Goal: Task Accomplishment & Management: Complete application form

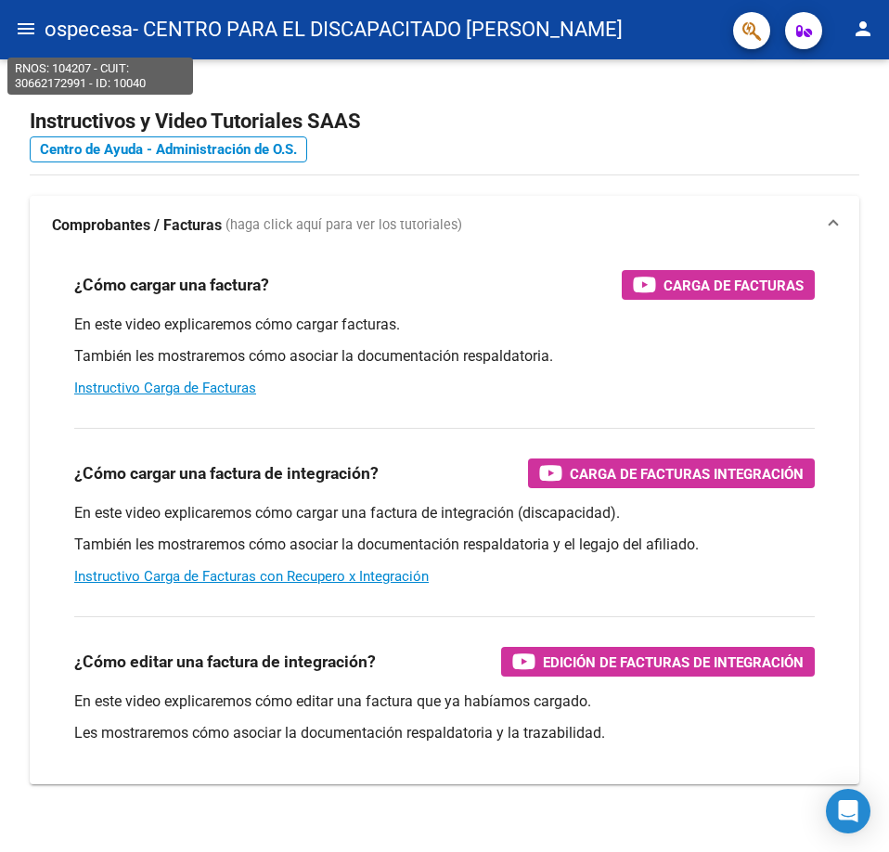
drag, startPoint x: 47, startPoint y: 40, endPoint x: 32, endPoint y: 34, distance: 15.9
click at [47, 40] on span "ospecesa" at bounding box center [89, 29] width 88 height 41
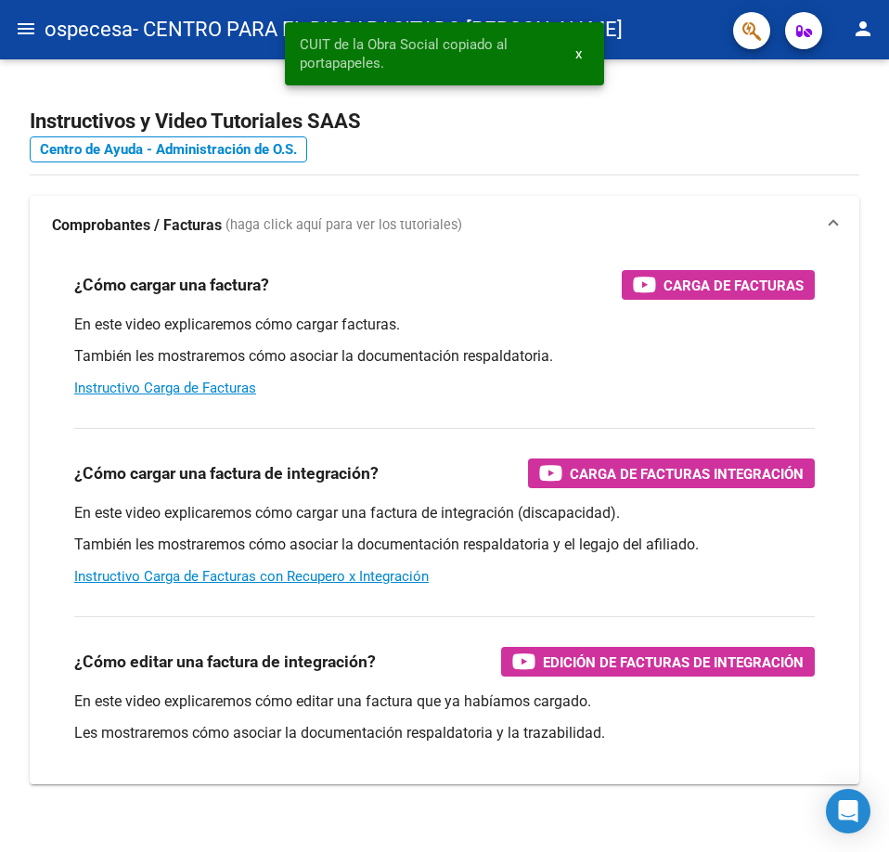
click at [28, 31] on mat-icon "menu" at bounding box center [26, 29] width 22 height 22
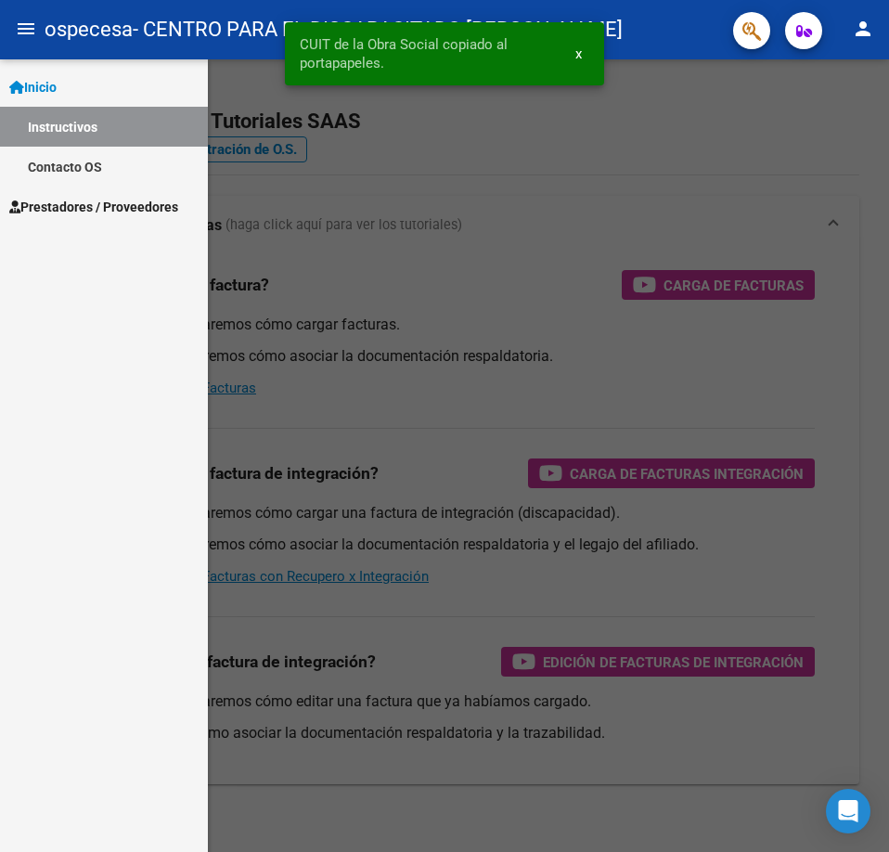
click at [129, 213] on span "Prestadores / Proveedores" at bounding box center [93, 207] width 169 height 20
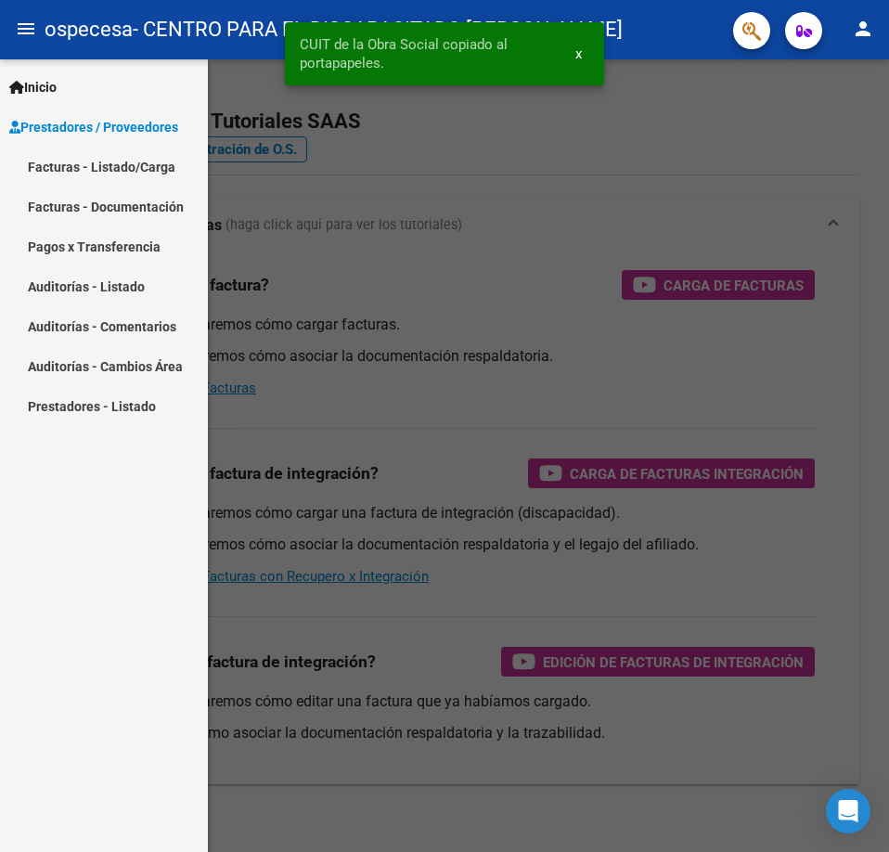
click at [140, 163] on link "Facturas - Listado/Carga" at bounding box center [104, 167] width 208 height 40
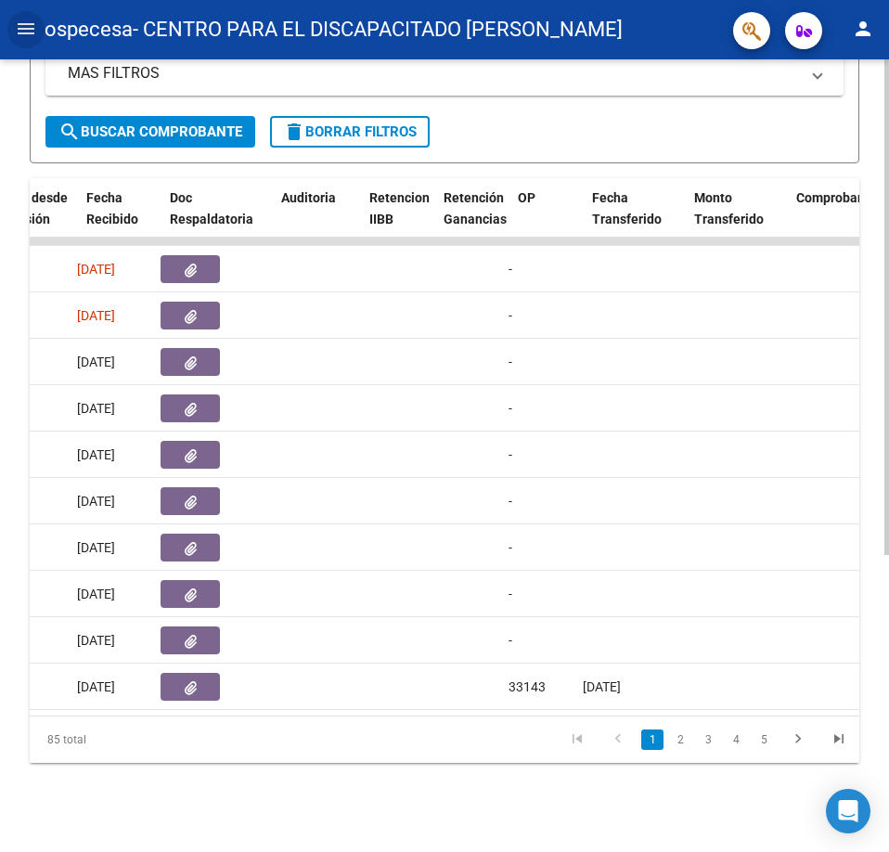
scroll to position [0, 1077]
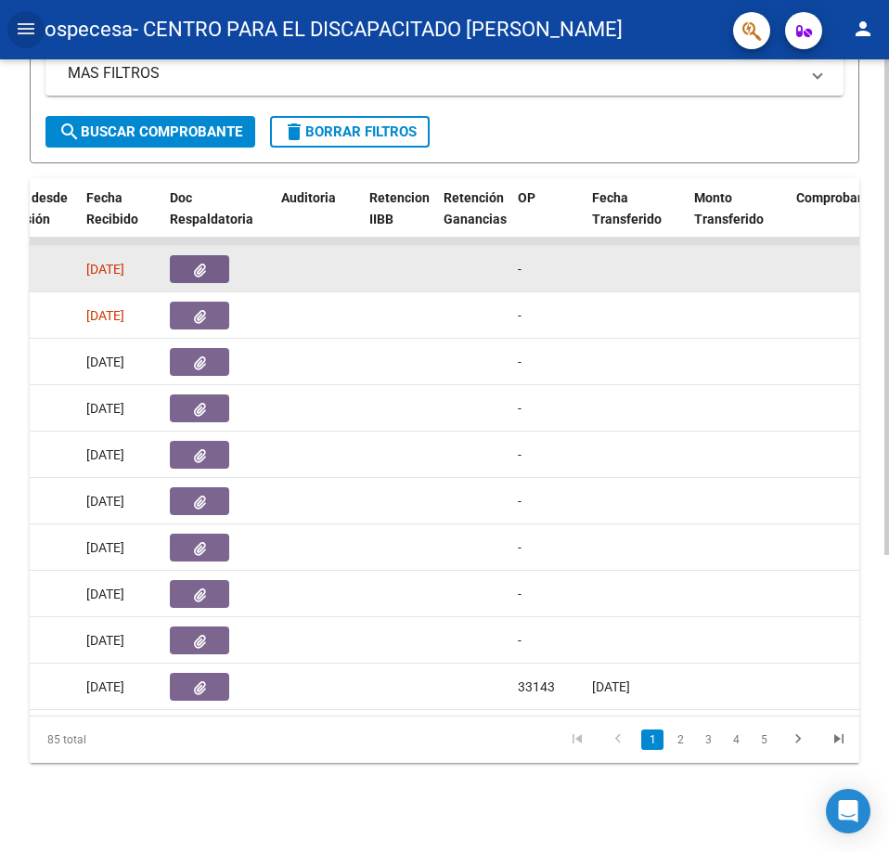
click at [205, 267] on button "button" at bounding box center [199, 269] width 59 height 28
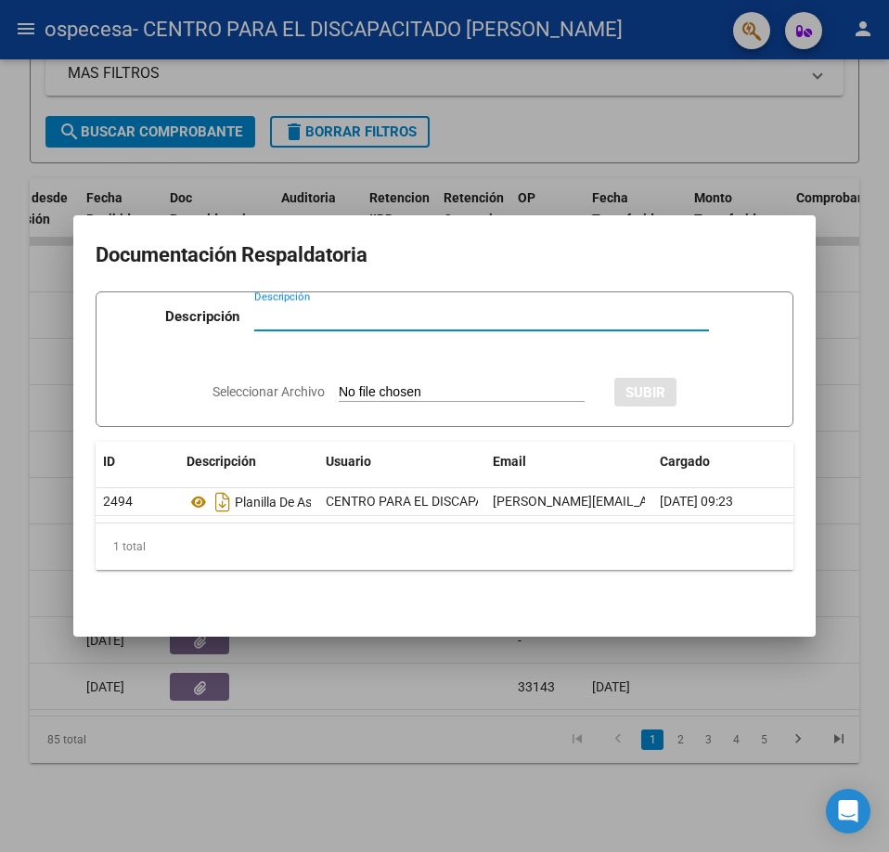
click at [458, 111] on div at bounding box center [444, 426] width 889 height 852
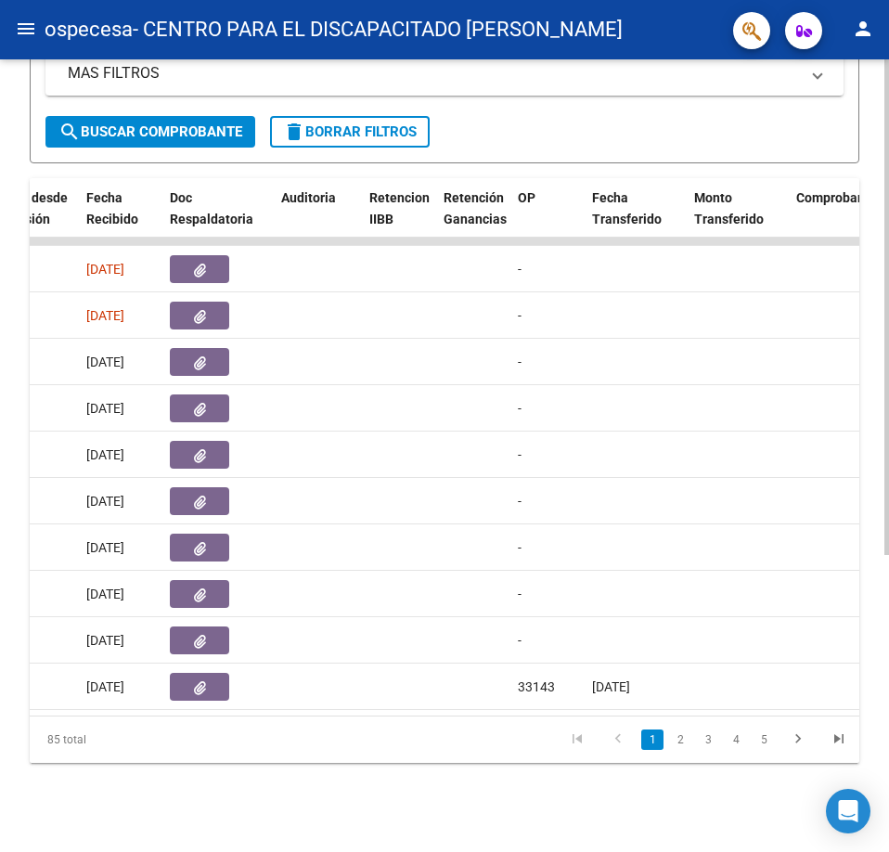
drag, startPoint x: 338, startPoint y: 717, endPoint x: 269, endPoint y: 697, distance: 71.4
click at [269, 699] on div "ID CAE Facturado x Orden De Area Razón Social CPBT Monto Fecha Cpbt Días desde …" at bounding box center [445, 470] width 830 height 585
click at [297, 696] on datatable-body "14678 Integración / Discapacidad CENTRO PARA EL DISCAPACITADO [PERSON_NAME] 306…" at bounding box center [445, 477] width 830 height 478
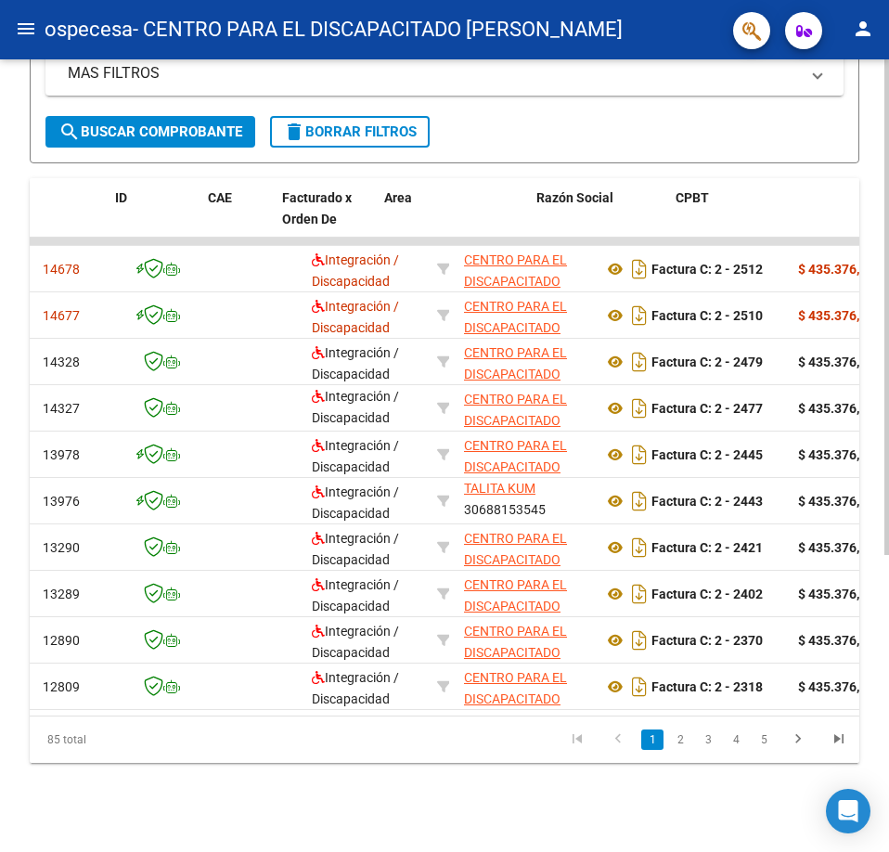
scroll to position [0, 0]
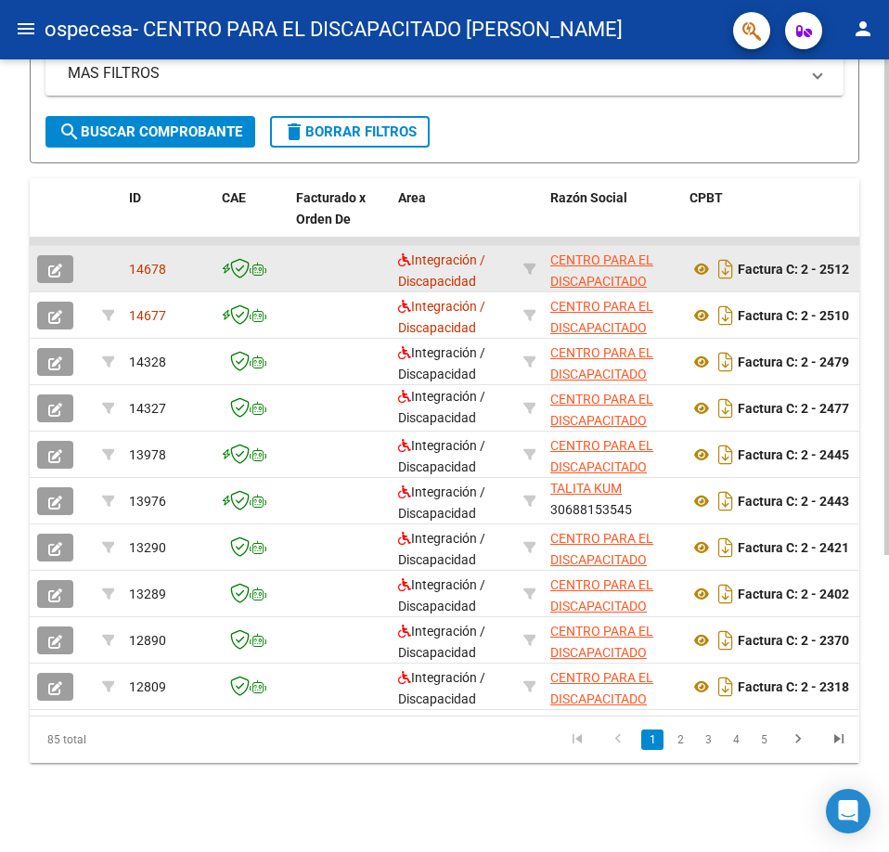
click at [64, 255] on button "button" at bounding box center [55, 269] width 36 height 28
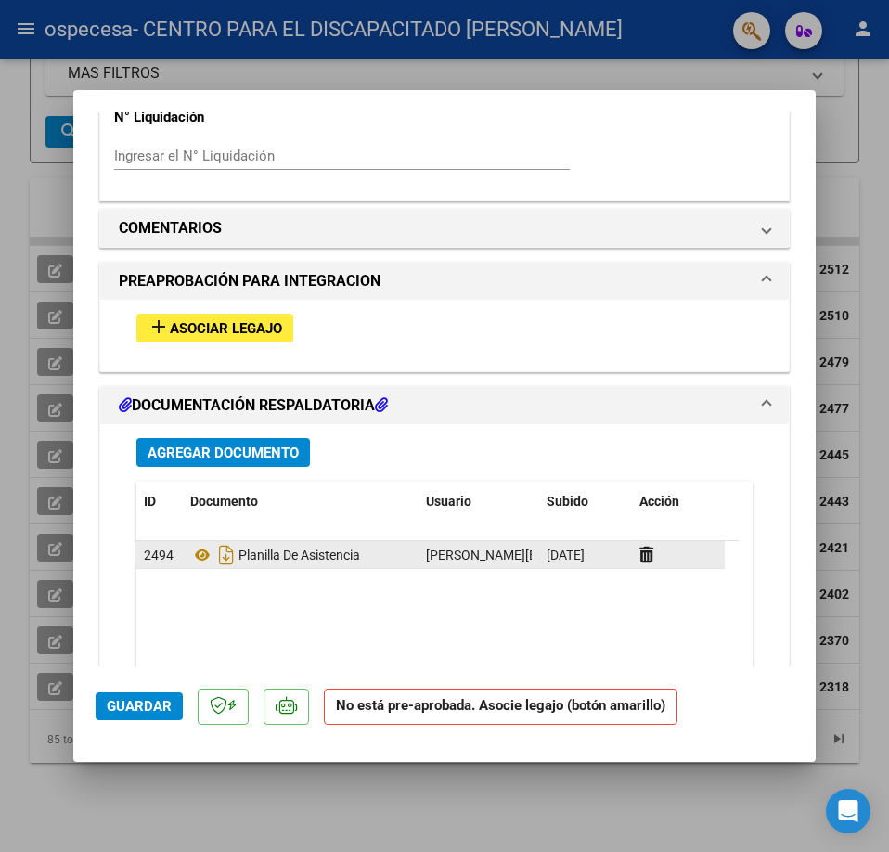
scroll to position [1485, 0]
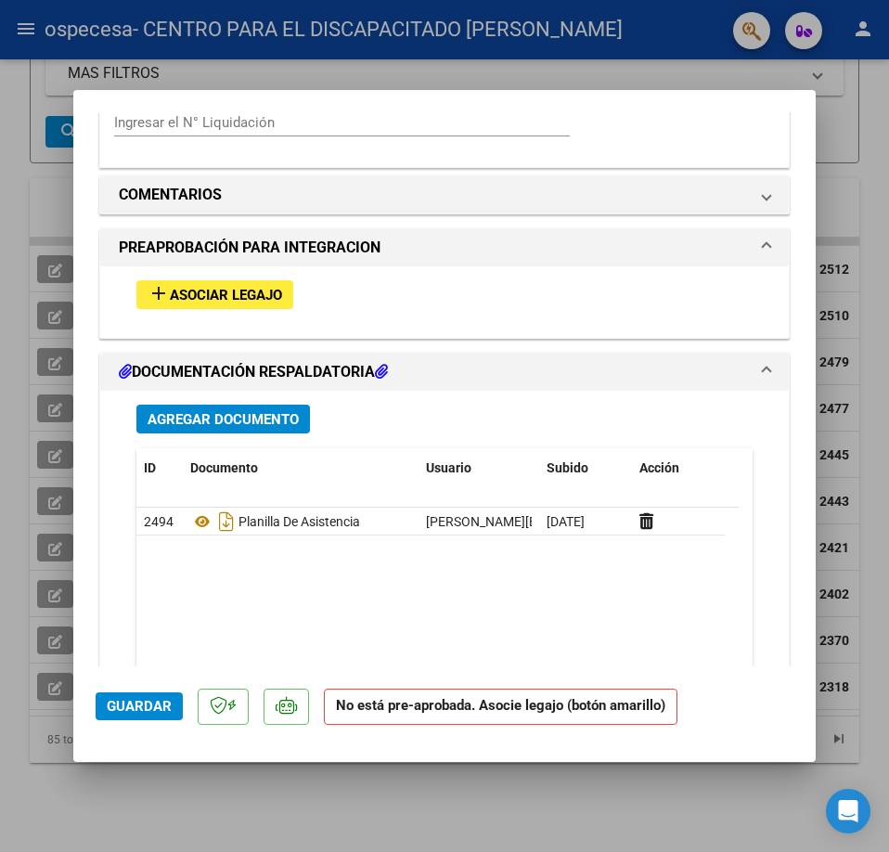
click at [265, 288] on span "Asociar Legajo" at bounding box center [226, 295] width 112 height 17
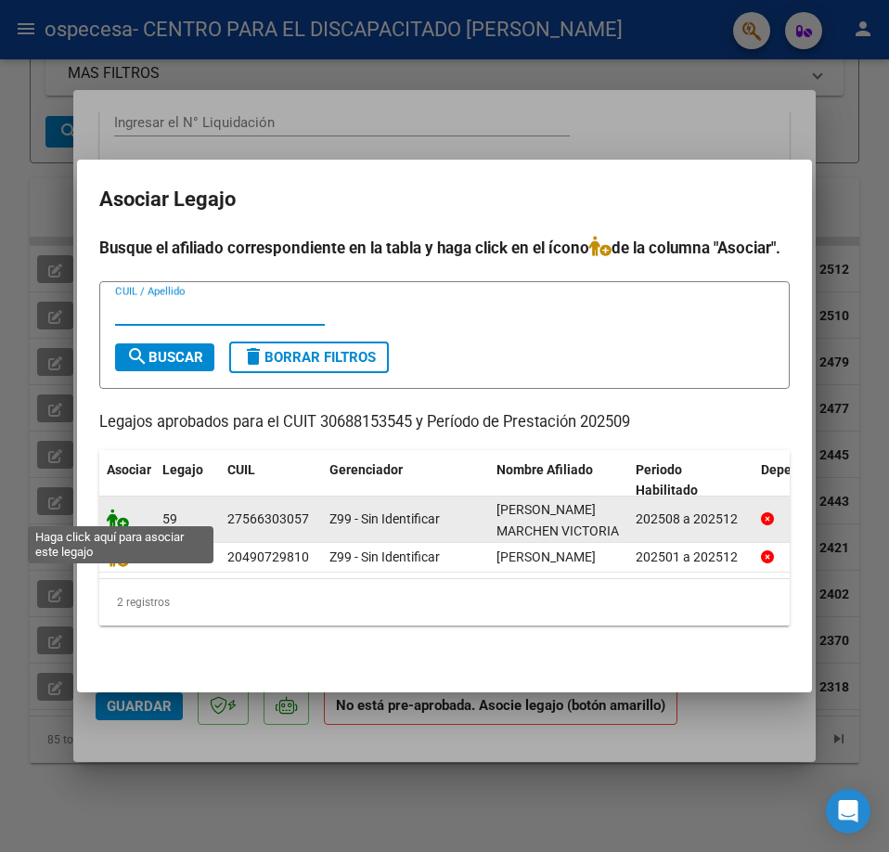
click at [113, 511] on icon at bounding box center [118, 519] width 22 height 20
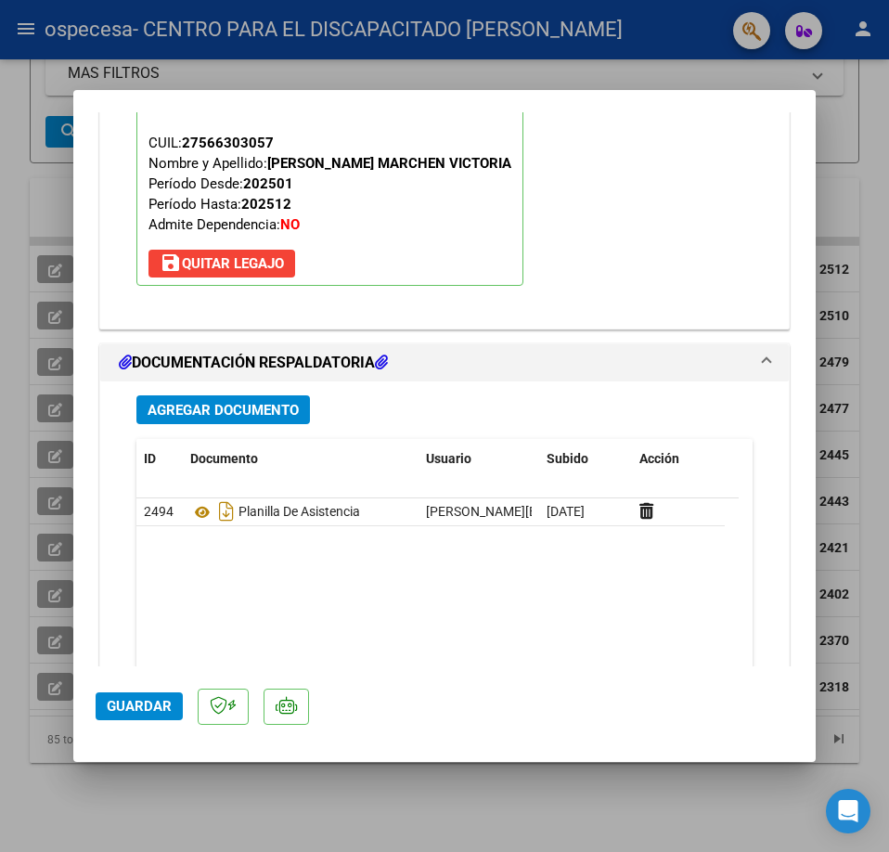
scroll to position [1903, 0]
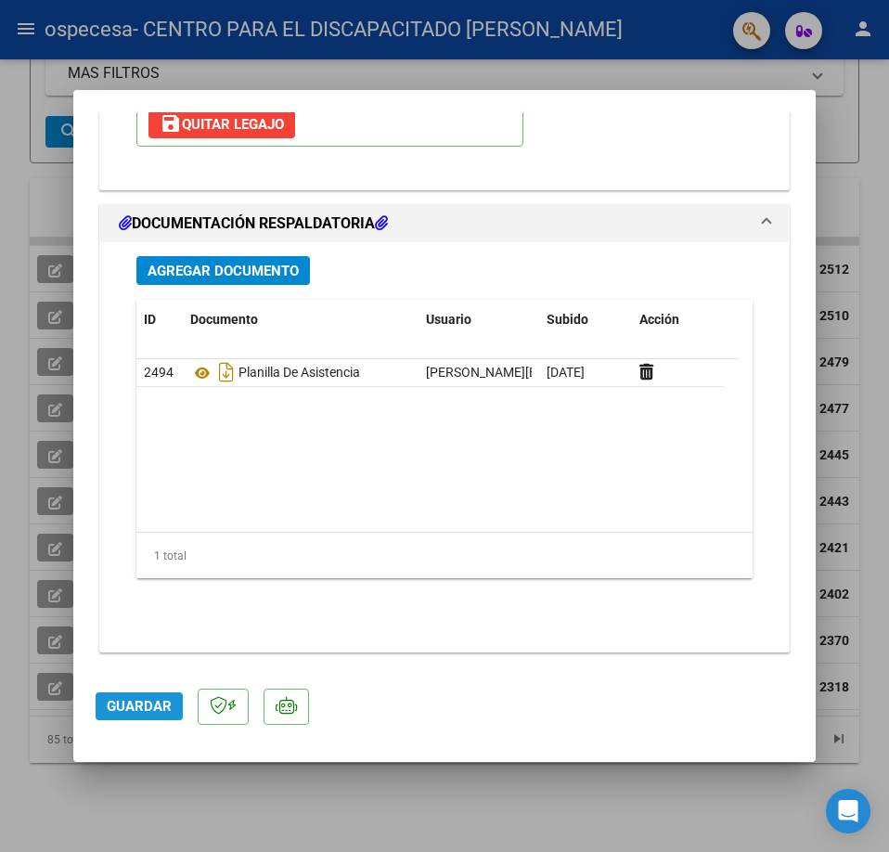
click at [154, 712] on span "Guardar" at bounding box center [139, 706] width 65 height 17
click at [225, 777] on div at bounding box center [444, 426] width 889 height 852
type input "$ 0,00"
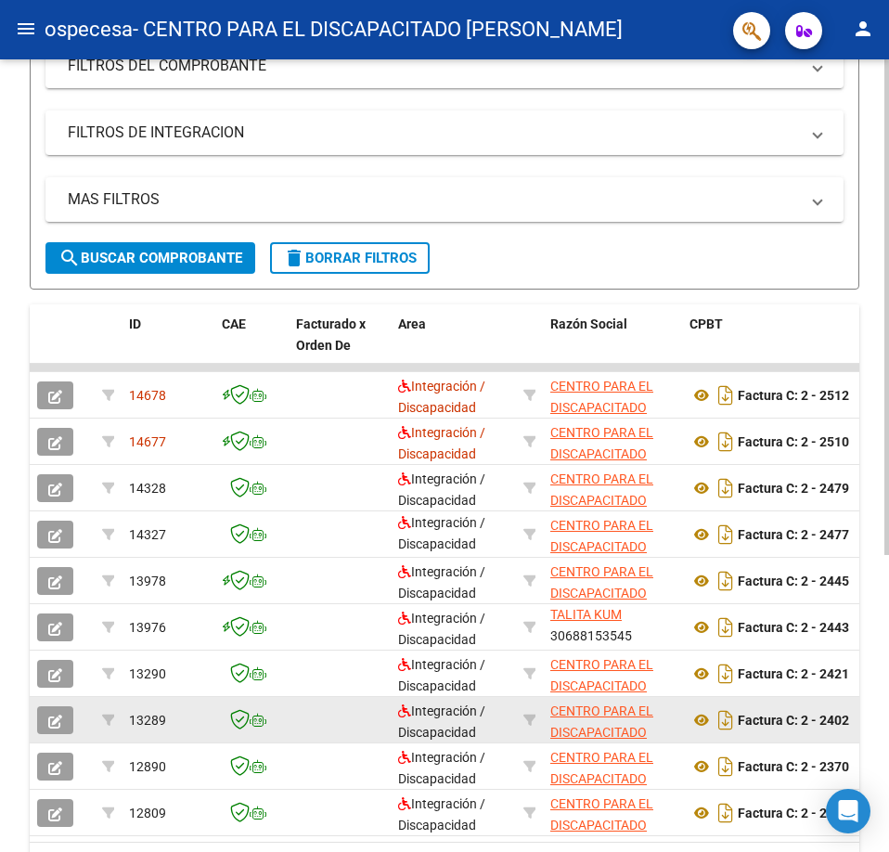
scroll to position [474, 0]
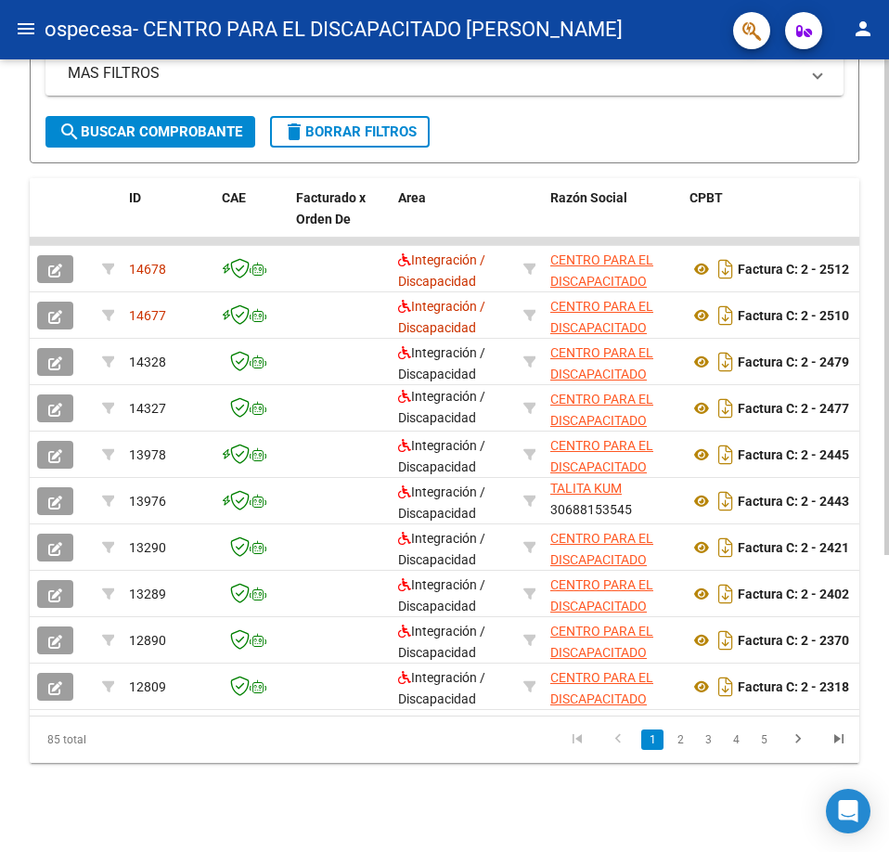
click at [169, 701] on datatable-body "14678 Integración / Discapacidad CENTRO PARA EL DISCAPACITADO [PERSON_NAME] 306…" at bounding box center [445, 477] width 830 height 478
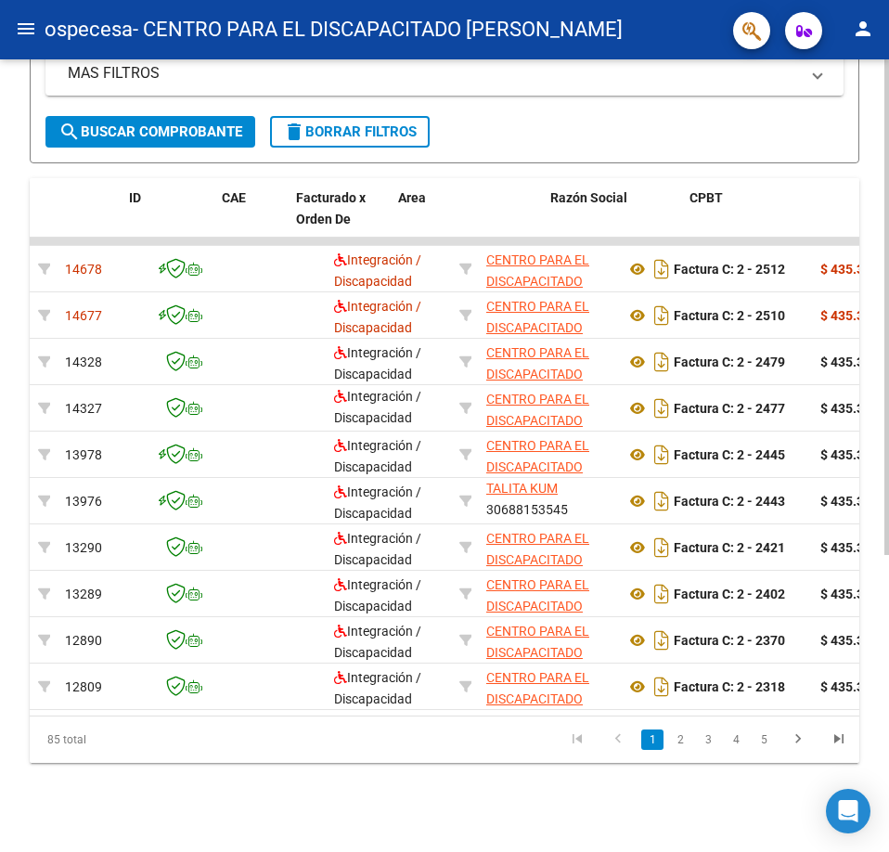
scroll to position [0, 0]
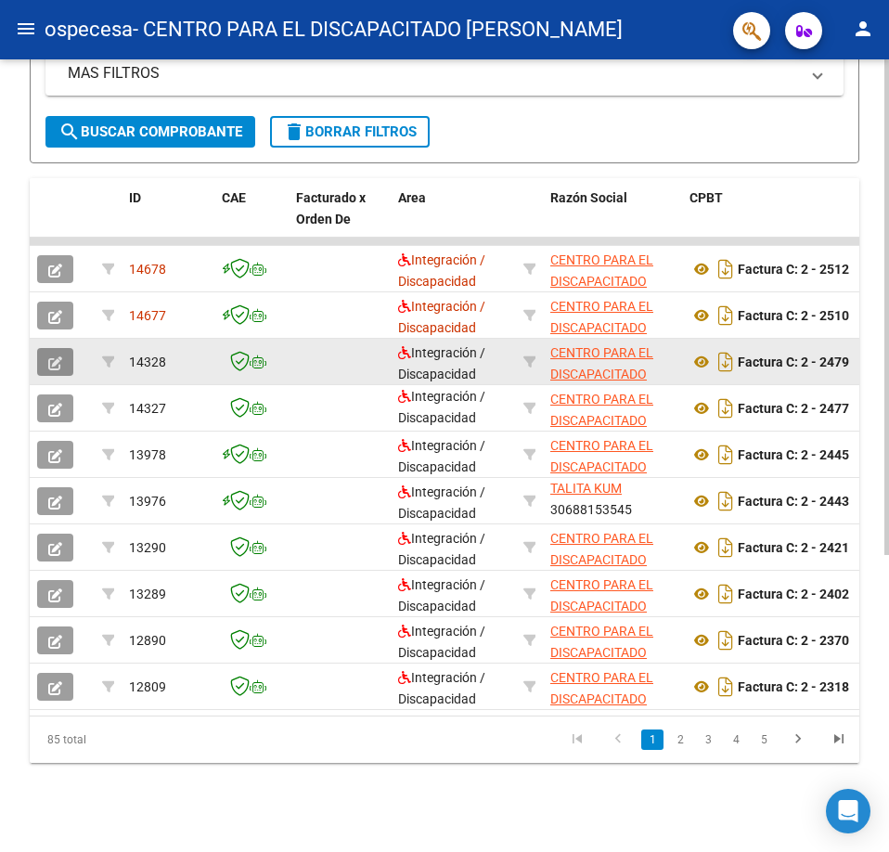
click at [58, 356] on icon "button" at bounding box center [55, 363] width 14 height 14
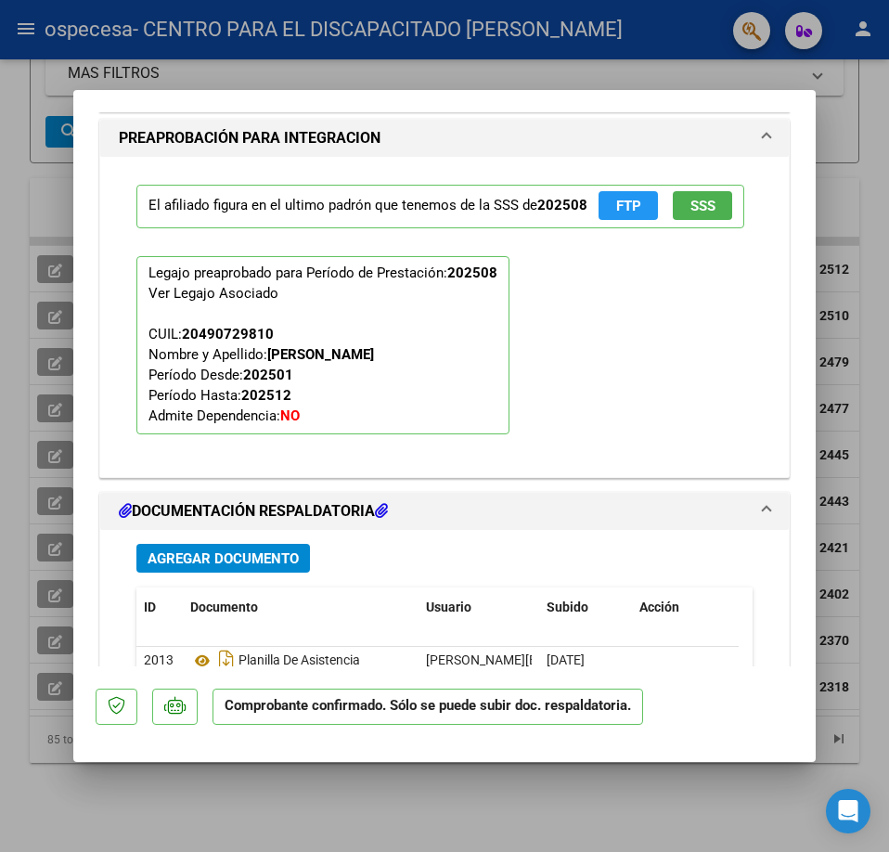
scroll to position [2295, 0]
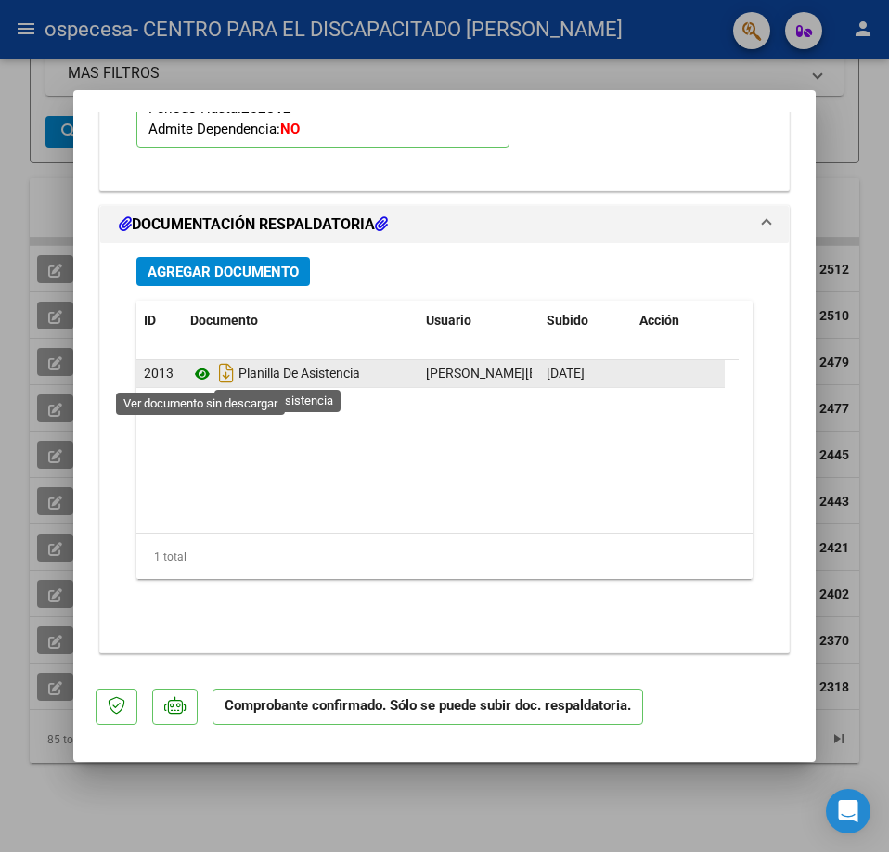
click at [203, 372] on icon at bounding box center [202, 374] width 24 height 22
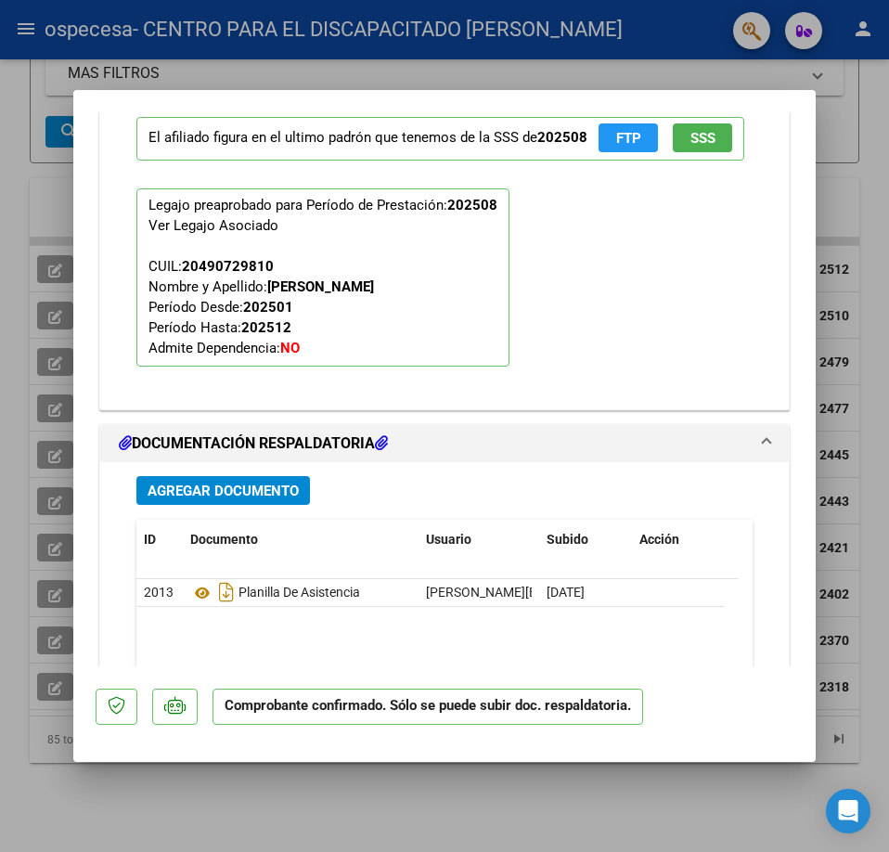
scroll to position [1801, 0]
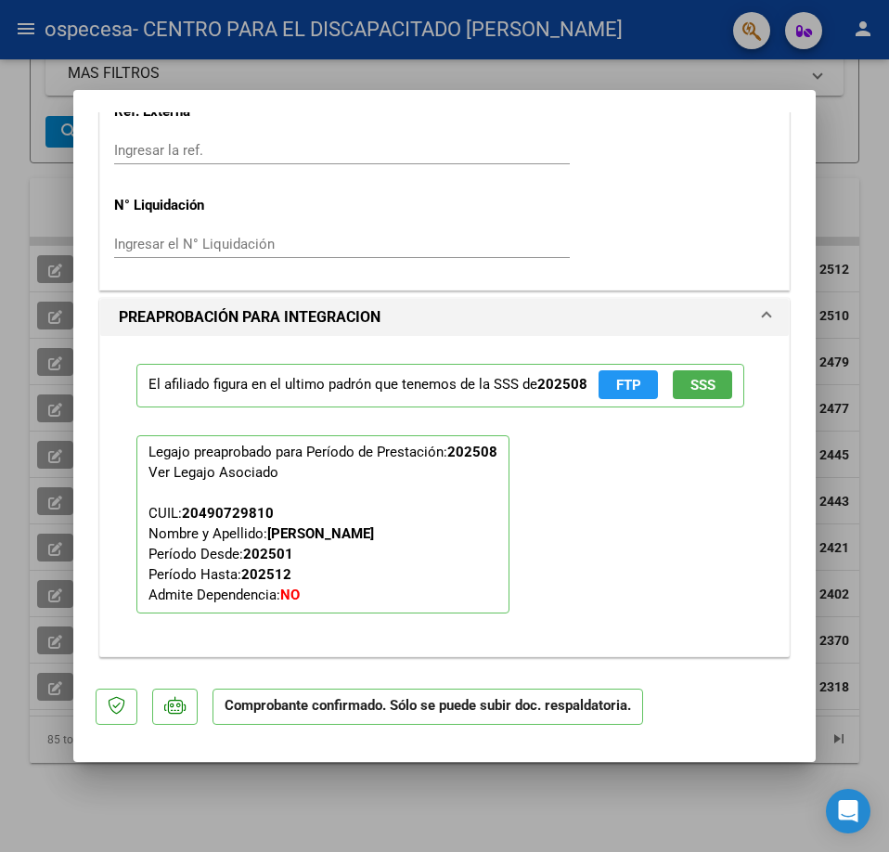
drag, startPoint x: 404, startPoint y: 379, endPoint x: 580, endPoint y: 394, distance: 177.1
click at [561, 379] on p "El afiliado figura en el ultimo padrón que tenemos de la SSS de 202508 FTP SSS" at bounding box center [440, 386] width 608 height 44
click at [677, 506] on div "El afiliado figura en el ultimo padrón que tenemos de la SSS de 202508 FTP SSS …" at bounding box center [445, 488] width 644 height 305
drag, startPoint x: 219, startPoint y: 534, endPoint x: 319, endPoint y: 577, distance: 109.3
click at [305, 565] on span "CUIL: 20490729810 Nombre y Apellido: [PERSON_NAME] Desde: 202501 Período Hasta:…" at bounding box center [262, 554] width 226 height 98
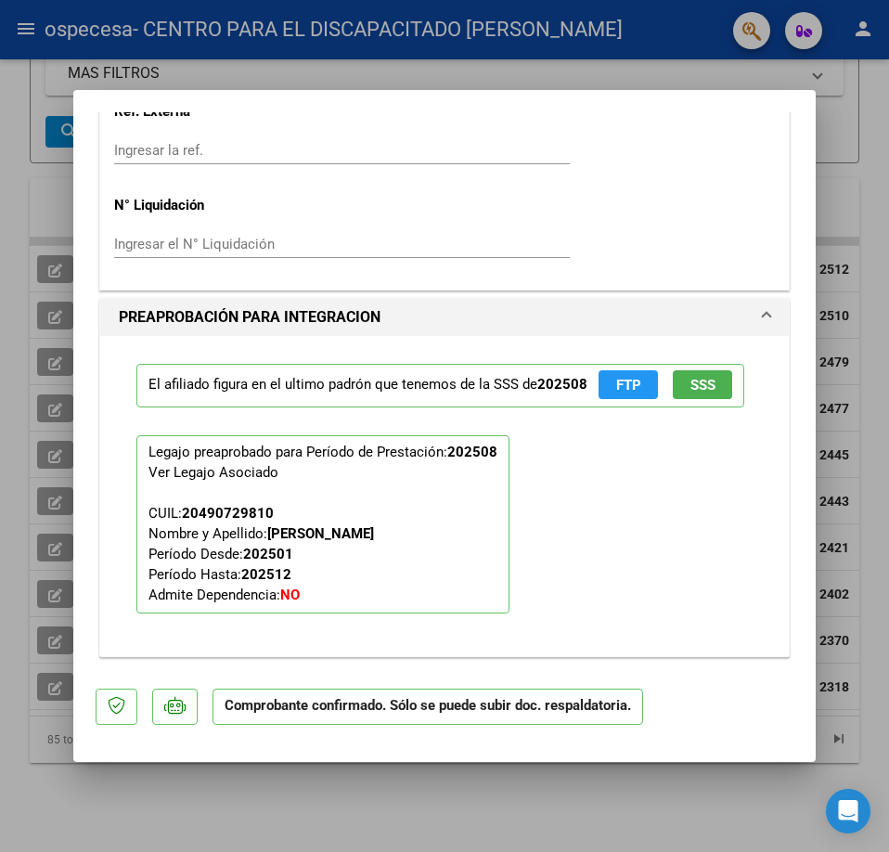
click at [330, 613] on p "Legajo preaprobado para Período de Prestación: 202508 Ver Legajo Asociado CUIL:…" at bounding box center [322, 524] width 373 height 178
click at [503, 52] on div at bounding box center [444, 426] width 889 height 852
type input "$ 0,00"
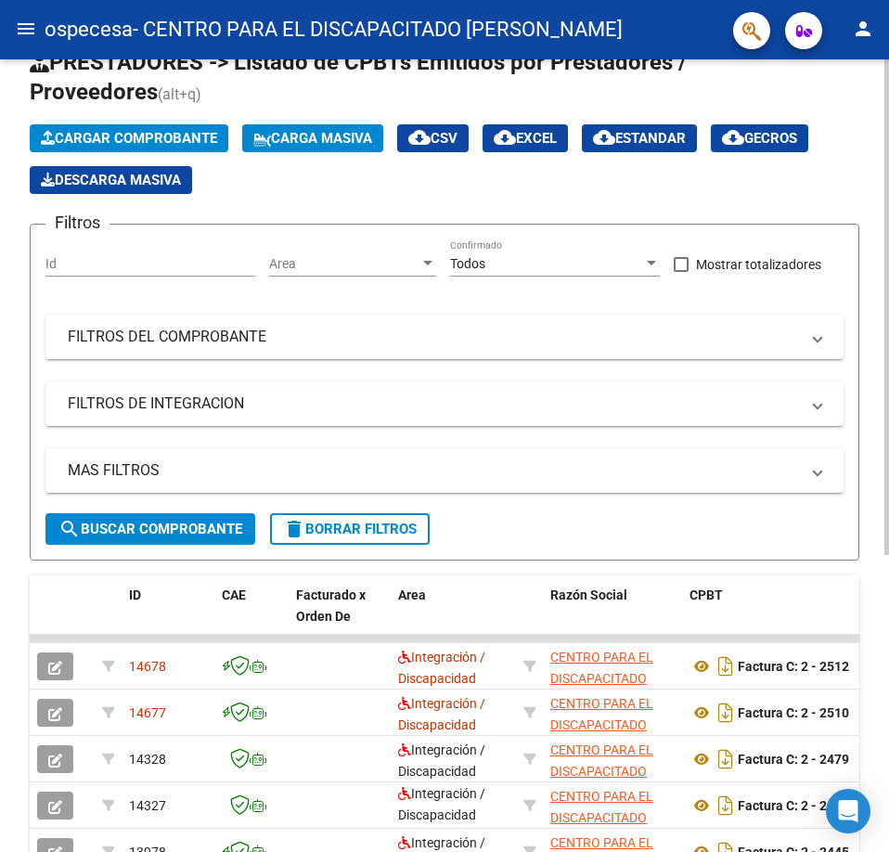
scroll to position [0, 0]
